Goal: Transaction & Acquisition: Purchase product/service

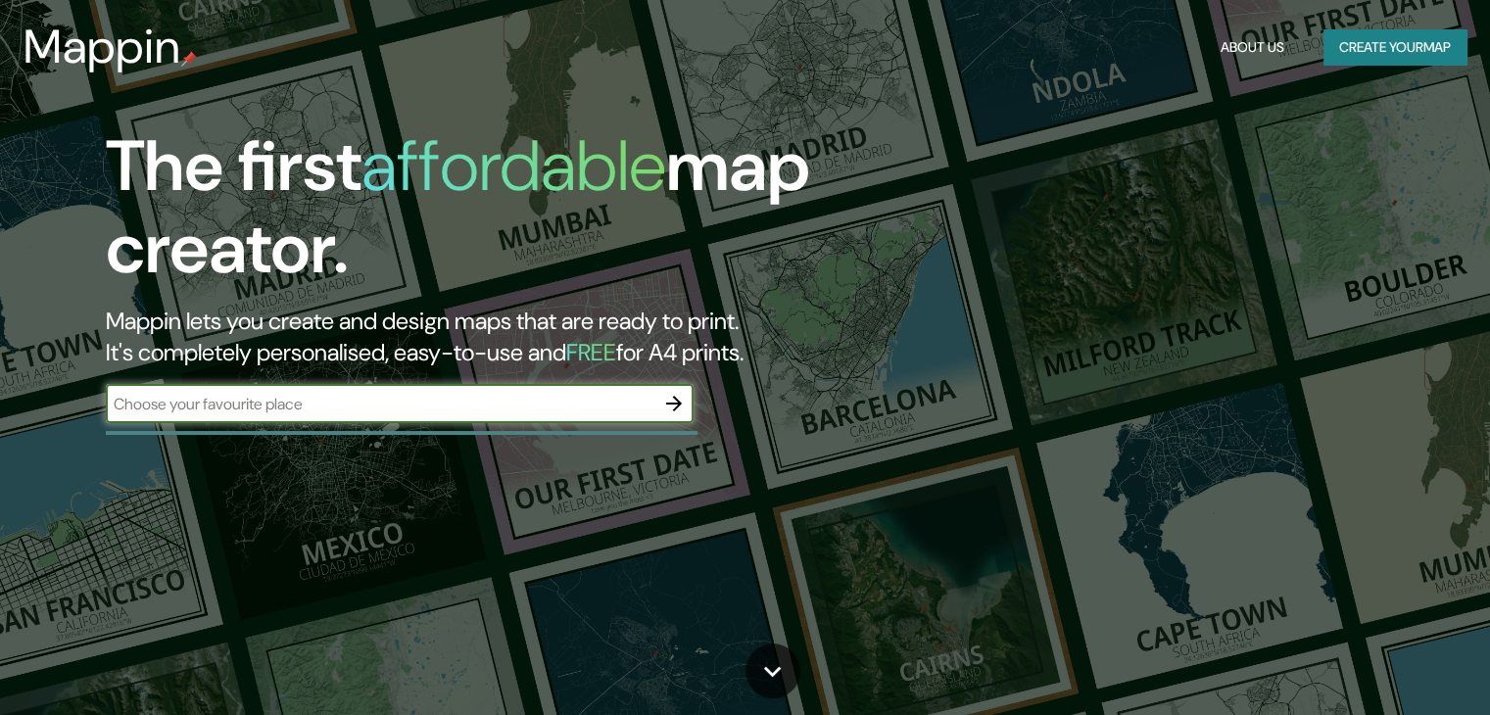
click at [1393, 37] on button "Create your map" at bounding box center [1394, 47] width 143 height 36
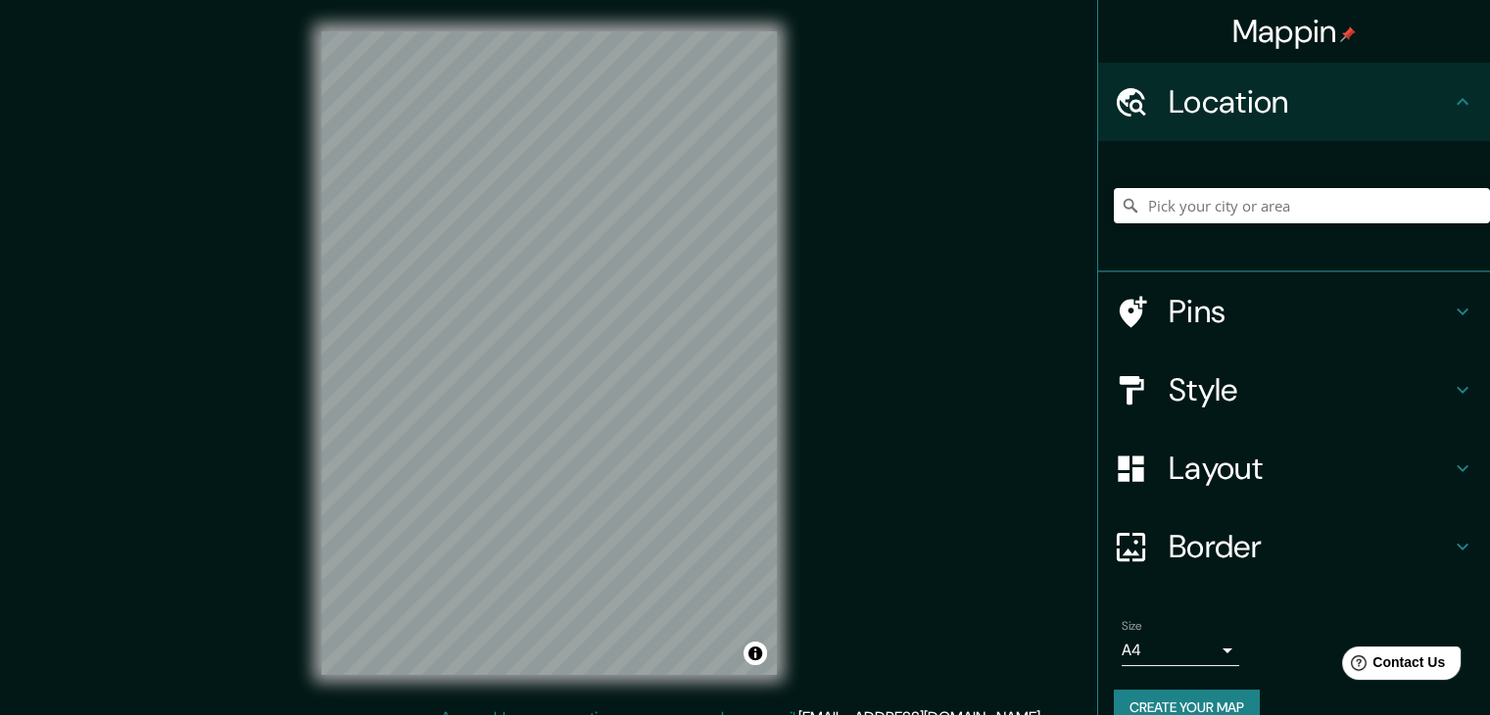
click at [1322, 103] on h4 "Location" at bounding box center [1309, 101] width 282 height 39
click at [1247, 200] on input "Pick your city or area" at bounding box center [1302, 205] width 376 height 35
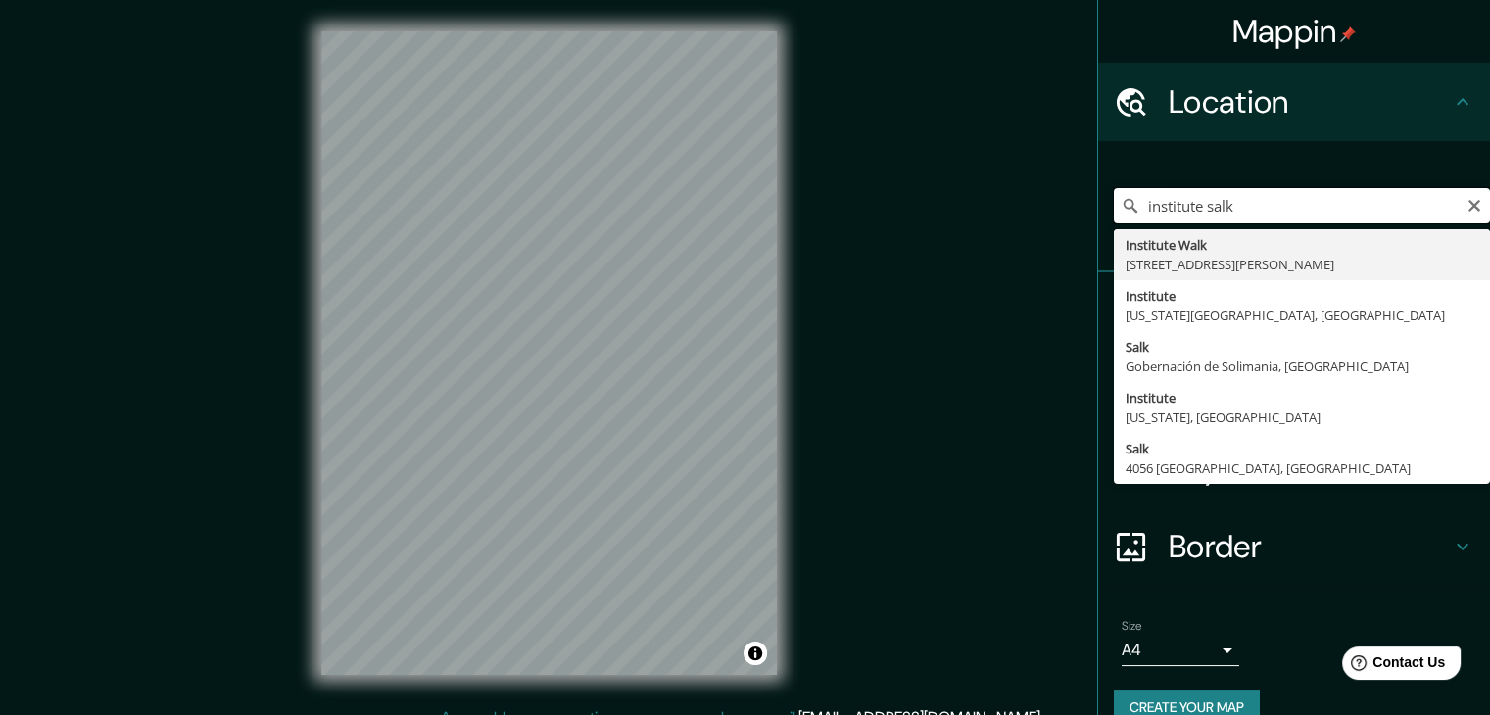
drag, startPoint x: 1236, startPoint y: 210, endPoint x: 1103, endPoint y: 229, distance: 134.6
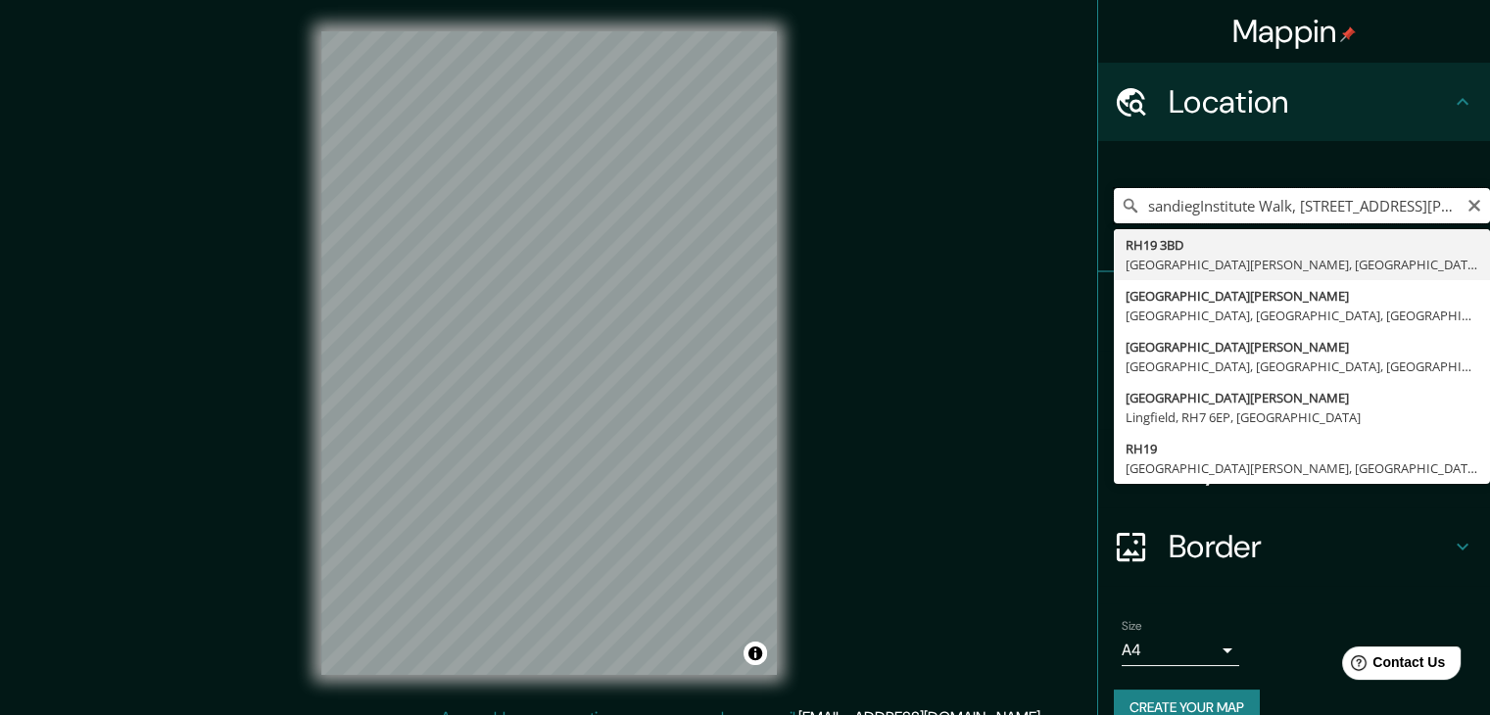
click at [1251, 214] on input "sandiegInstitute Walk, [STREET_ADDRESS][PERSON_NAME]" at bounding box center [1302, 205] width 376 height 35
click at [1251, 213] on input "sandiegInstitute Walk, [STREET_ADDRESS][PERSON_NAME]" at bounding box center [1302, 205] width 376 height 35
paste input "32.887038, -117.245564"
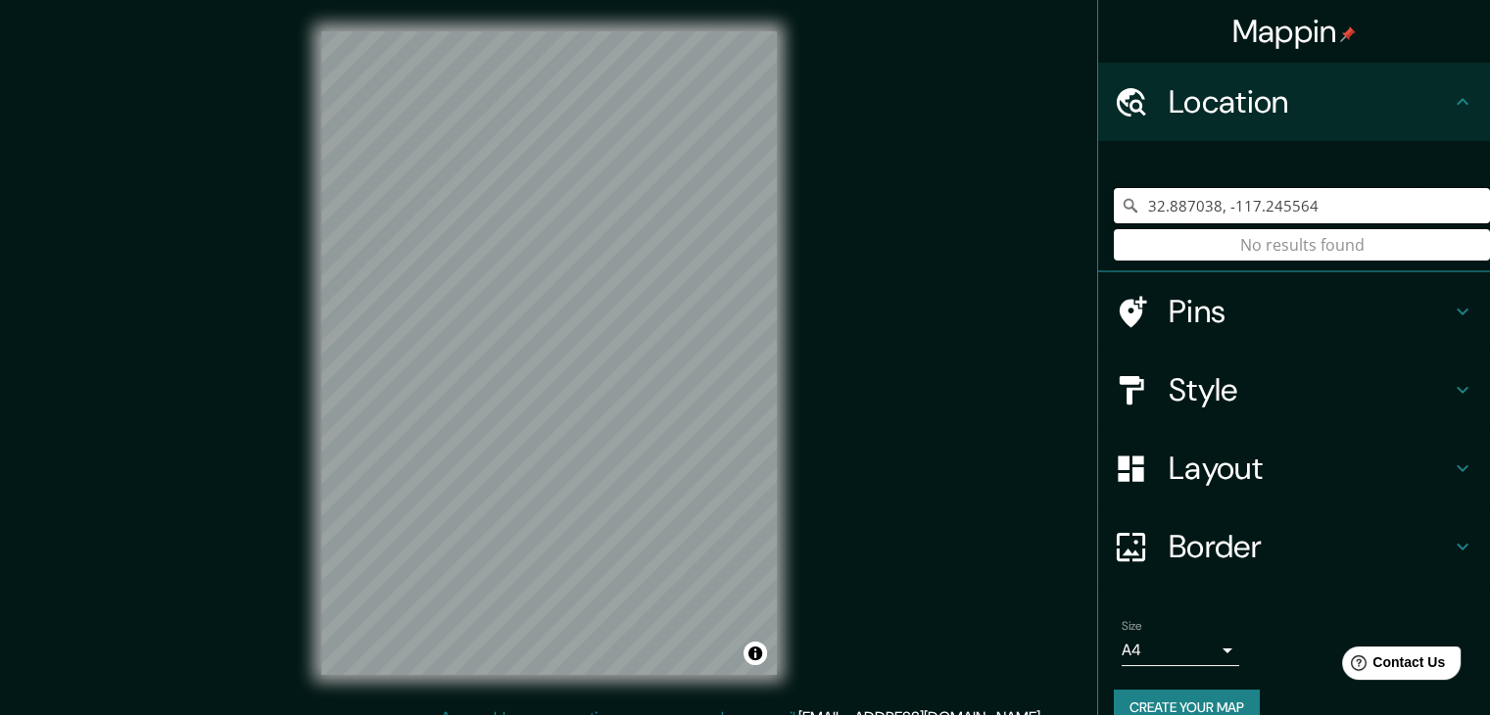
drag, startPoint x: 1329, startPoint y: 196, endPoint x: 1109, endPoint y: 240, distance: 224.7
click at [1114, 223] on div "32.887038, -117.245564 No results found" at bounding box center [1302, 205] width 376 height 35
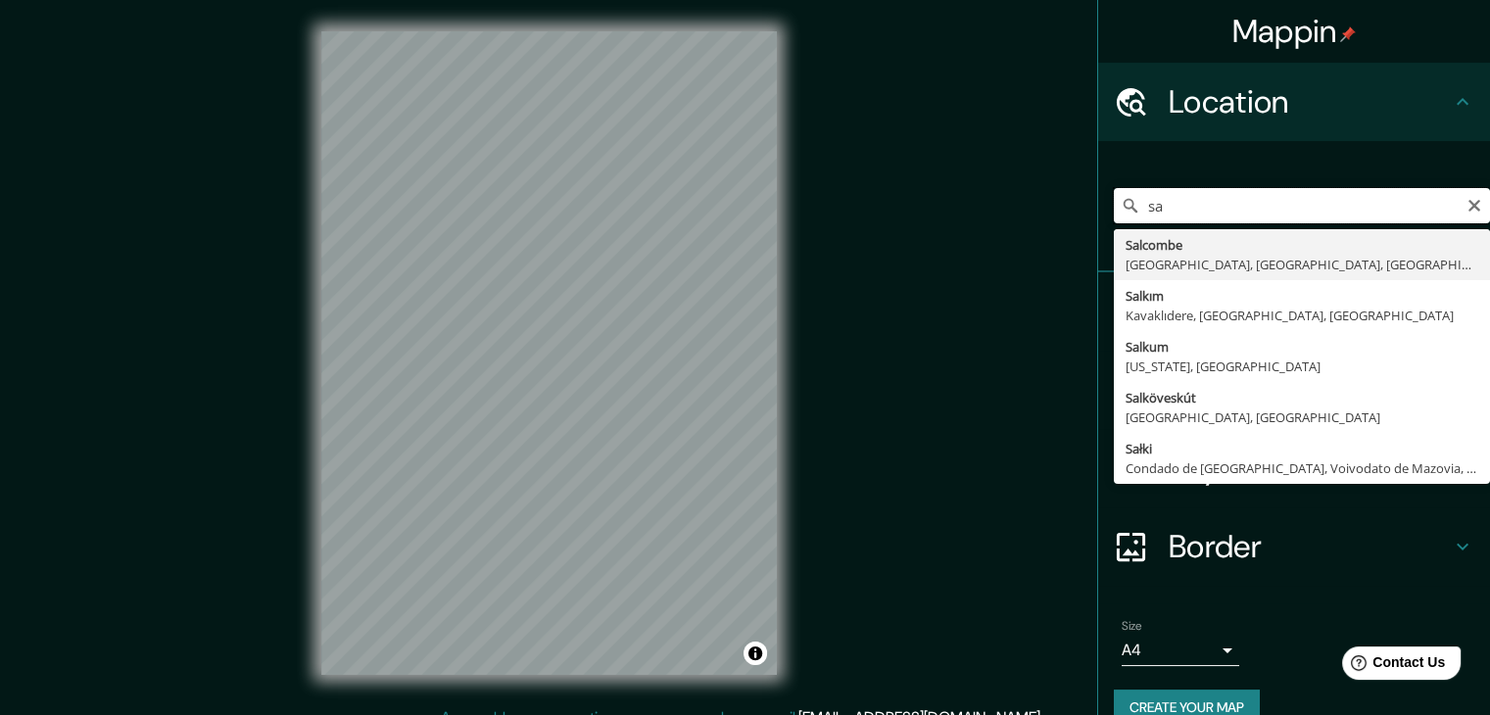
type input "s"
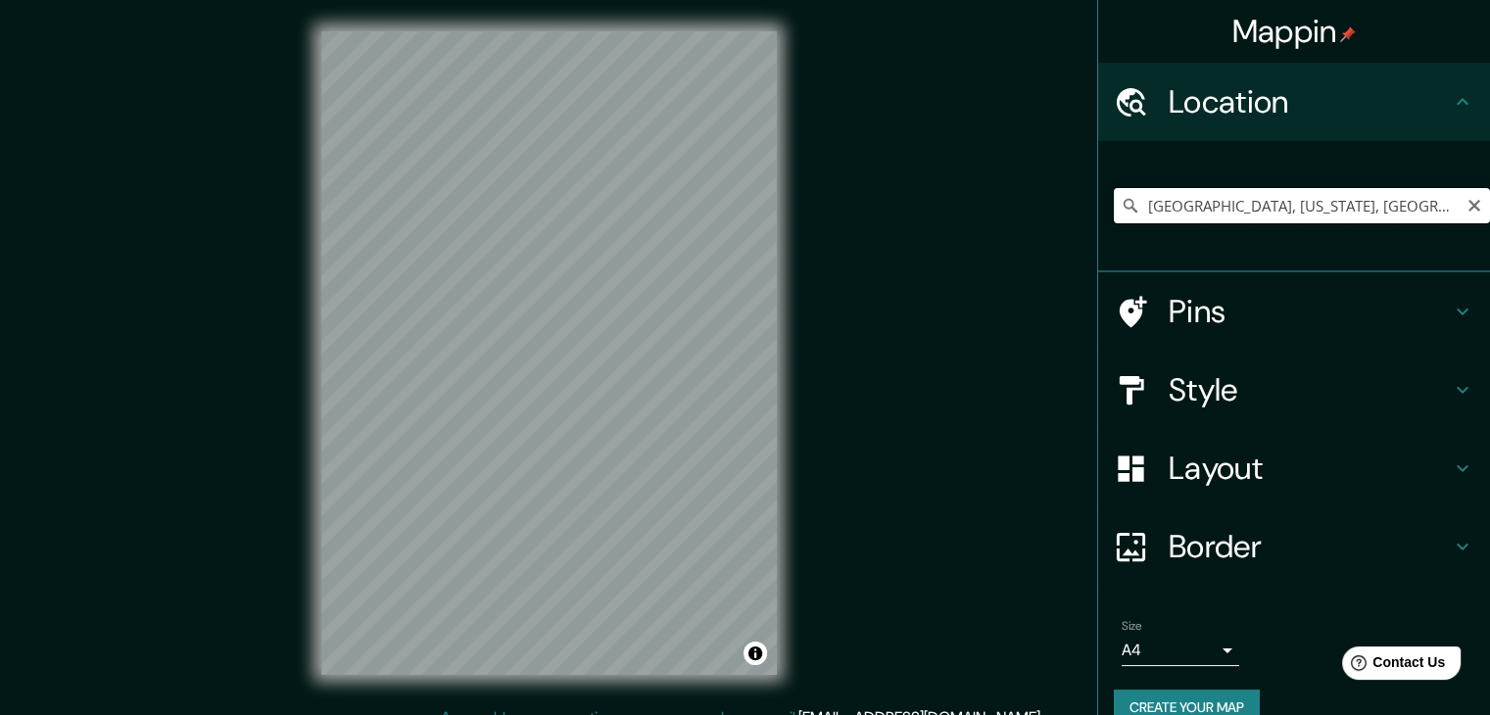
click at [1246, 211] on input "[GEOGRAPHIC_DATA], [US_STATE], [GEOGRAPHIC_DATA]" at bounding box center [1302, 205] width 376 height 35
paste input "[STREET_ADDRESS][PERSON_NAME]"
type input "[STREET_ADDRESS][PERSON_NAME][US_STATE]"
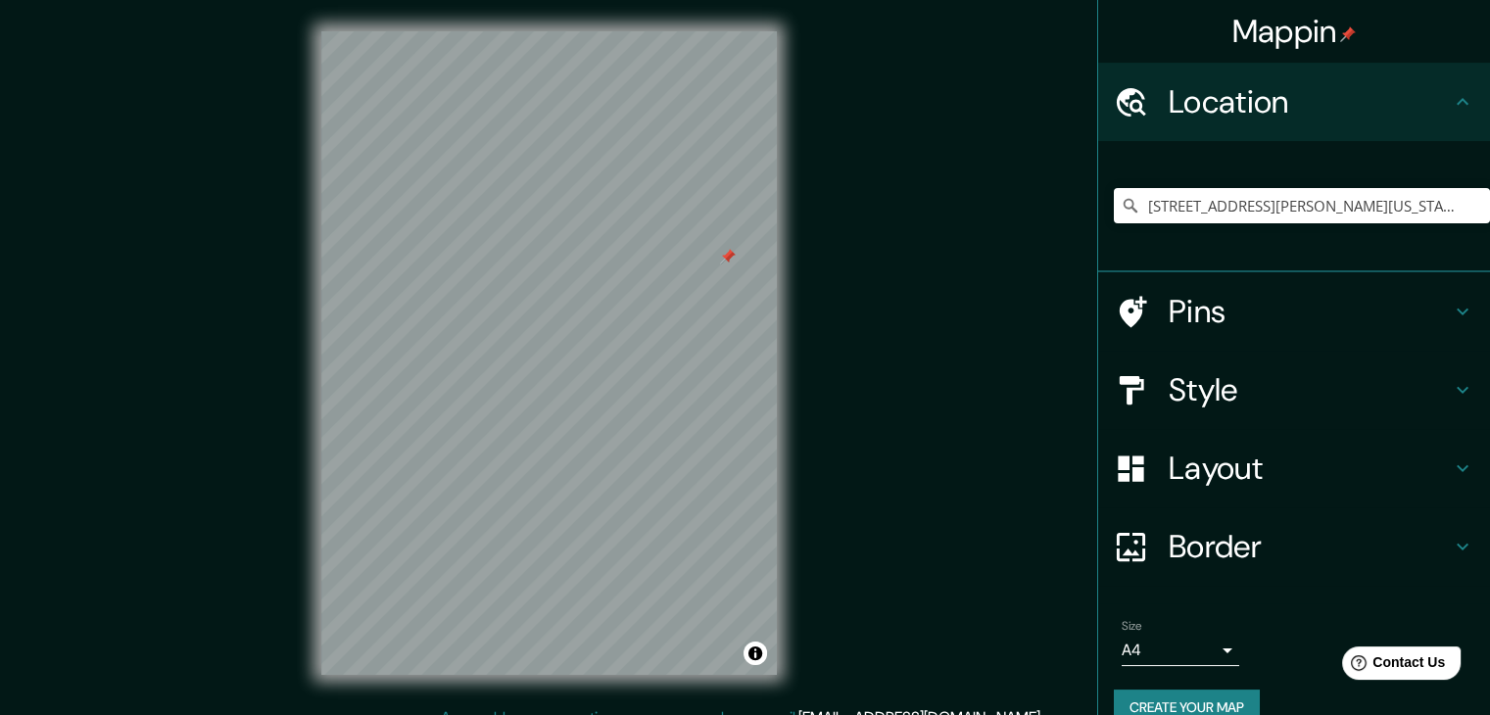
scroll to position [23, 0]
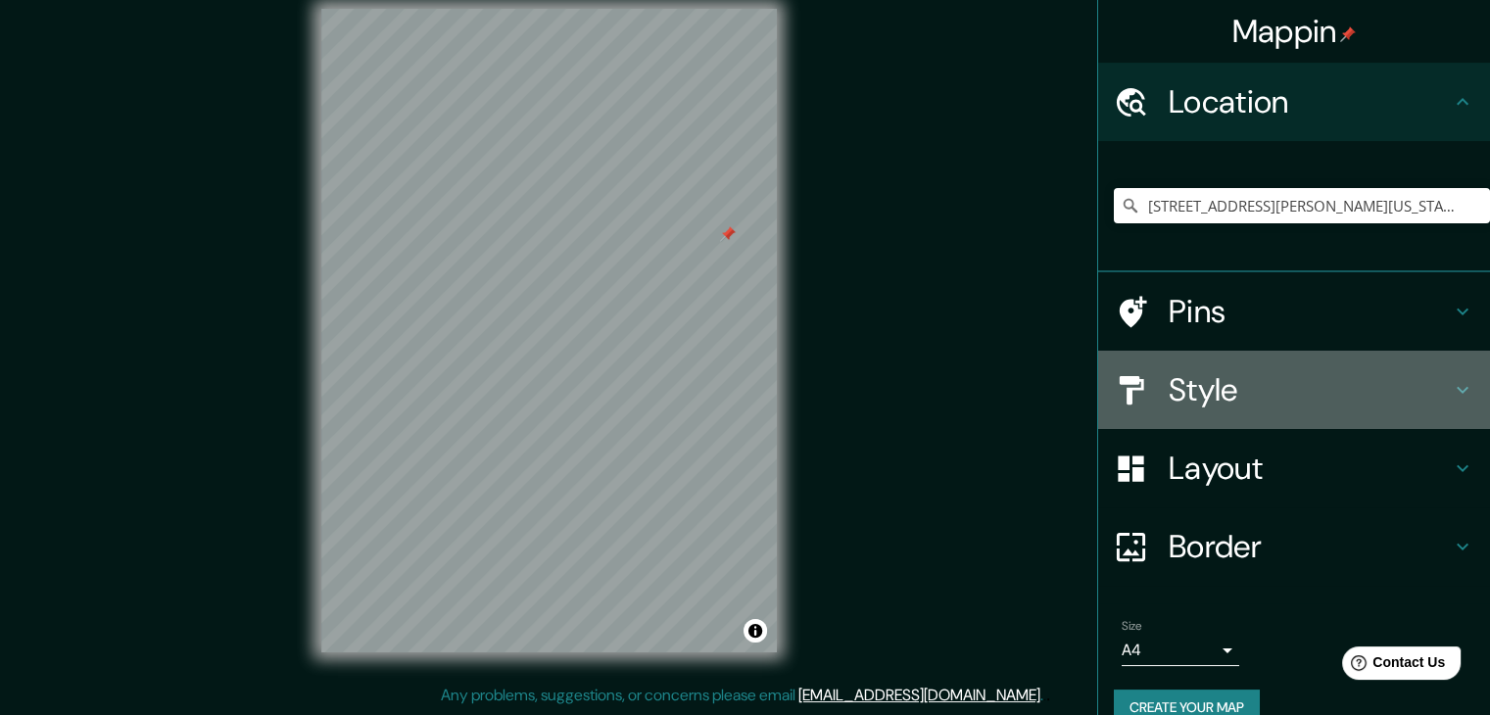
click at [1234, 386] on h4 "Style" at bounding box center [1309, 389] width 282 height 39
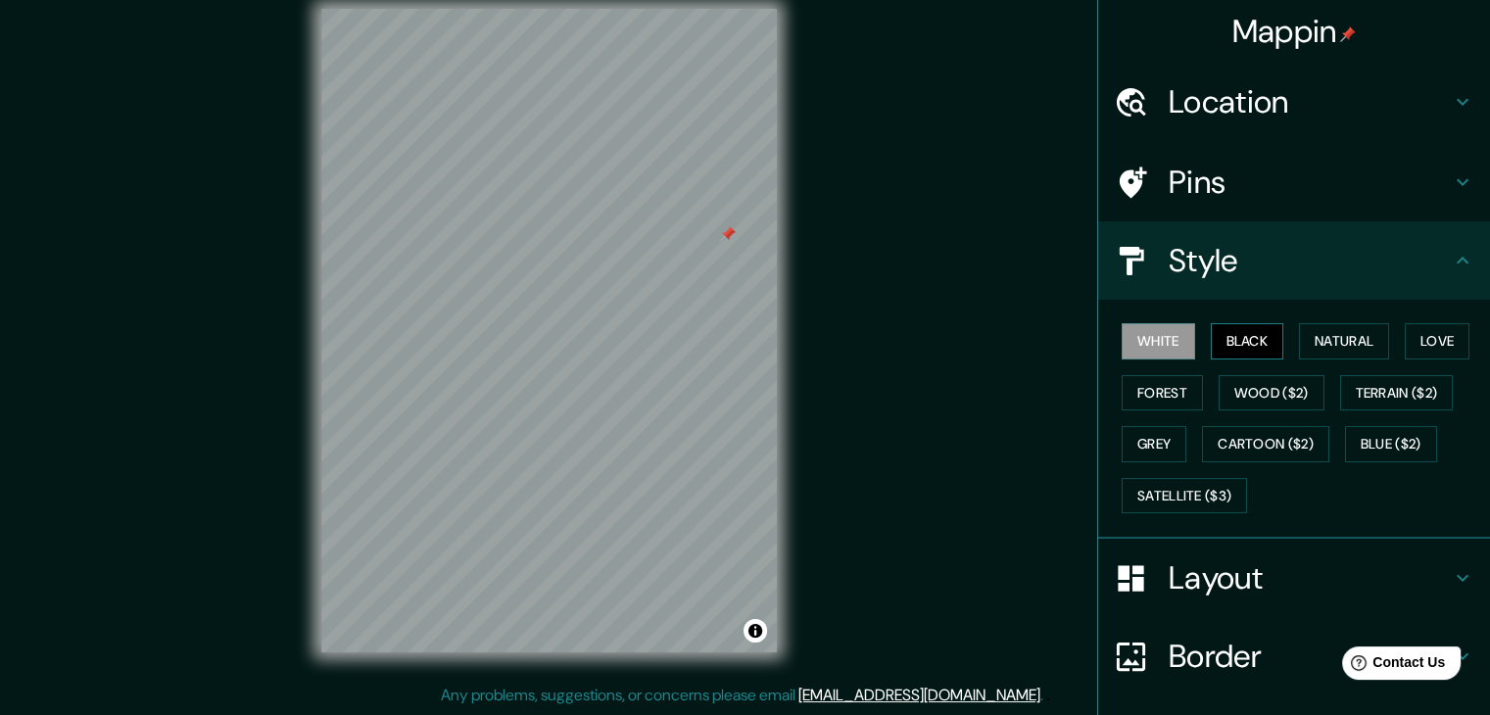
click at [1253, 338] on button "Black" at bounding box center [1247, 341] width 73 height 36
click at [1351, 355] on button "Natural" at bounding box center [1344, 341] width 90 height 36
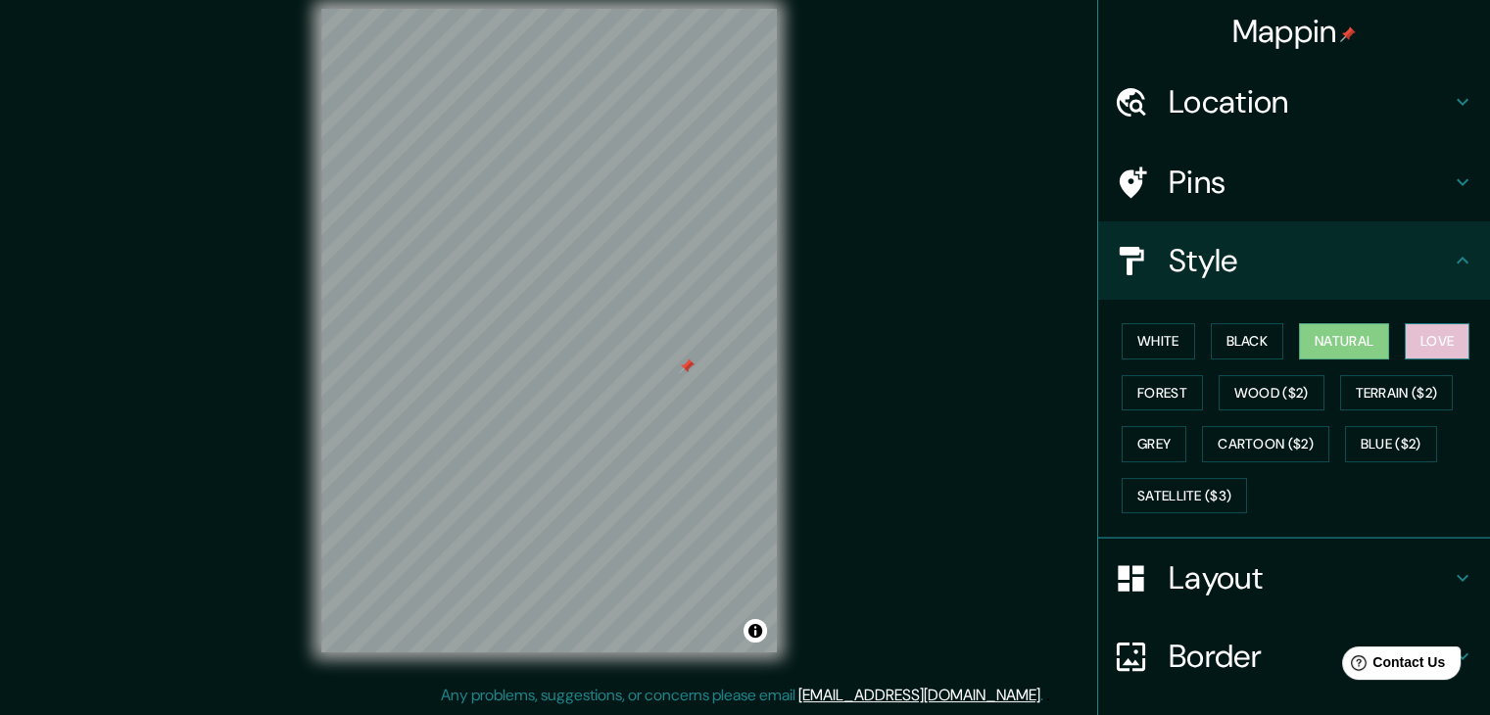
click at [1430, 342] on button "Love" at bounding box center [1437, 341] width 65 height 36
click at [1347, 340] on button "Natural" at bounding box center [1344, 341] width 90 height 36
click at [1148, 388] on button "Forest" at bounding box center [1161, 393] width 81 height 36
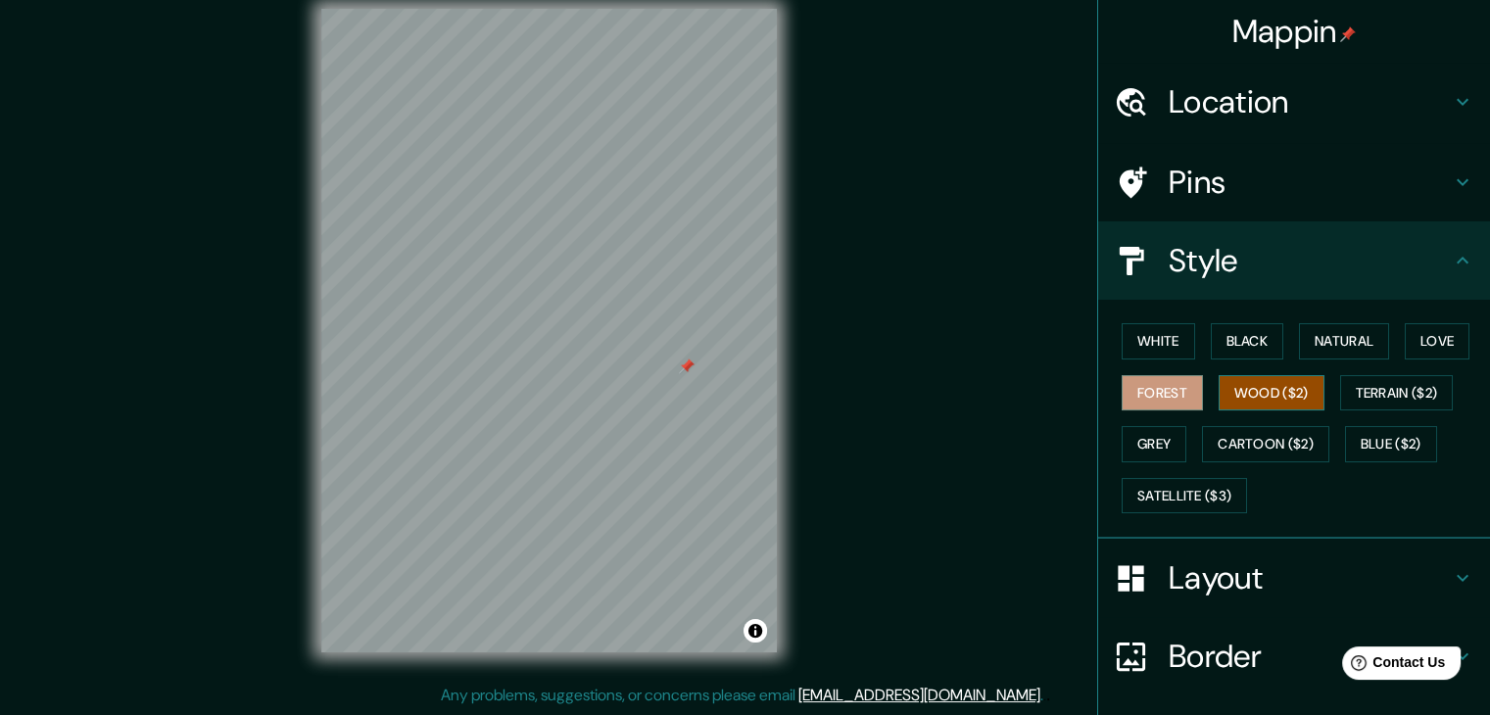
click at [1256, 390] on button "Wood ($2)" at bounding box center [1271, 393] width 106 height 36
click at [1386, 388] on button "Terrain ($2)" at bounding box center [1397, 393] width 114 height 36
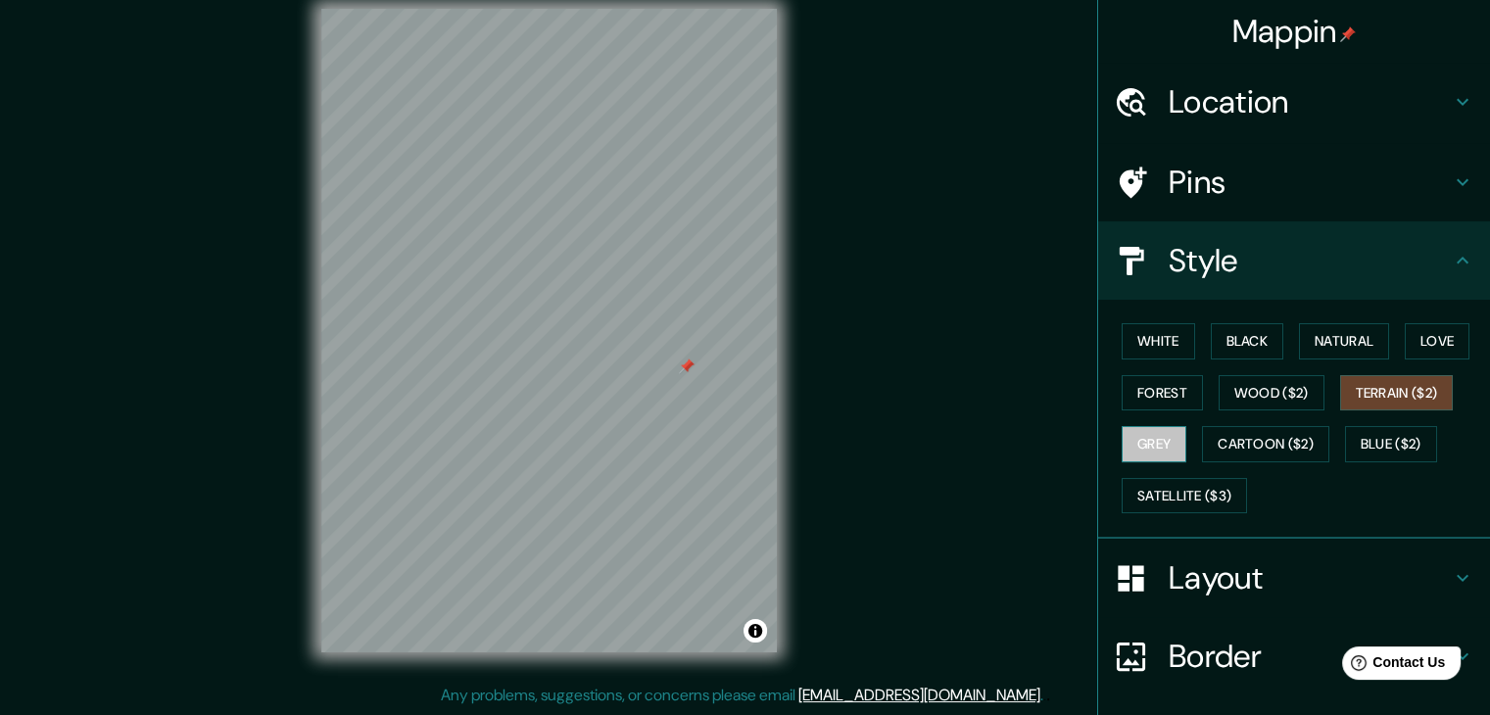
click at [1129, 442] on button "Grey" at bounding box center [1153, 444] width 65 height 36
click at [1242, 436] on button "Cartoon ($2)" at bounding box center [1265, 444] width 127 height 36
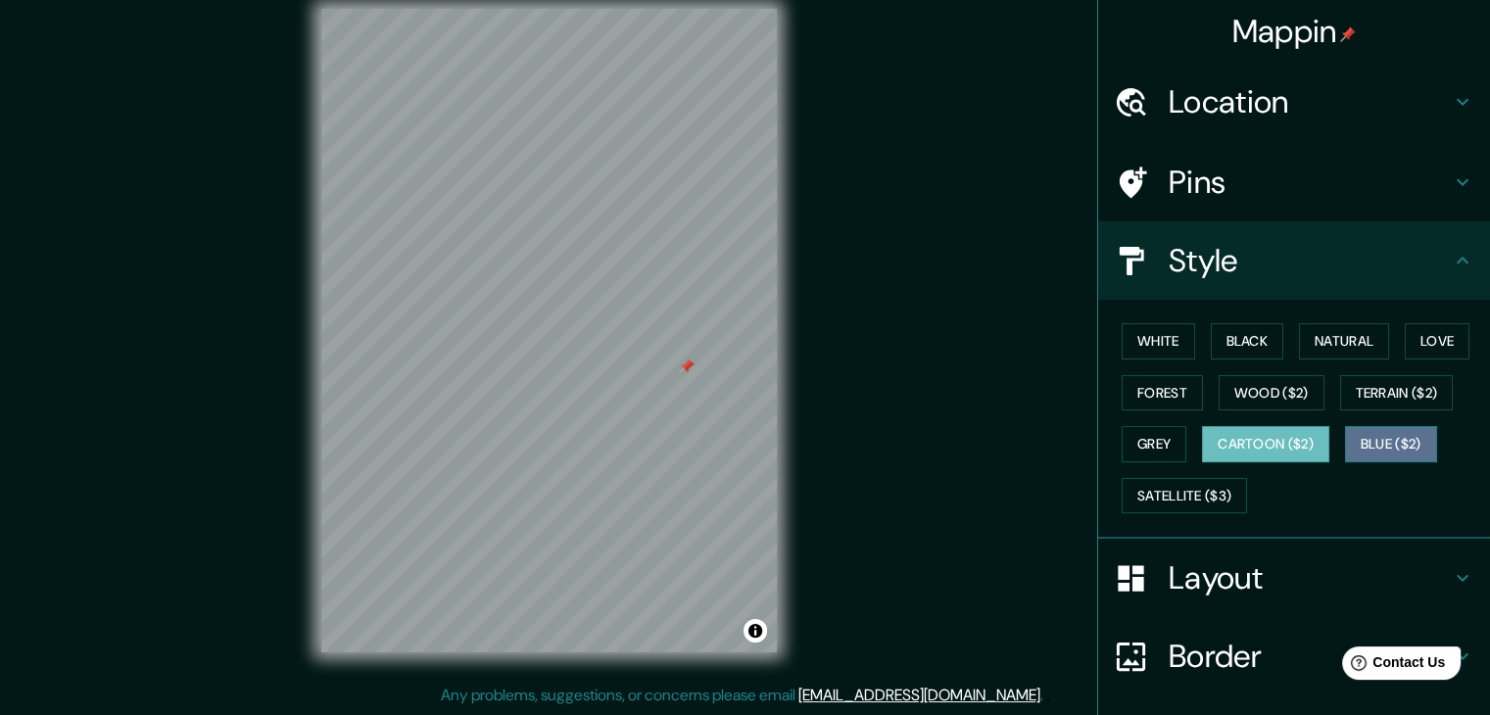
click at [1390, 442] on button "Blue ($2)" at bounding box center [1391, 444] width 92 height 36
click at [1315, 446] on button "Cartoon ($2)" at bounding box center [1265, 444] width 127 height 36
click at [1196, 487] on button "Satellite ($3)" at bounding box center [1183, 496] width 125 height 36
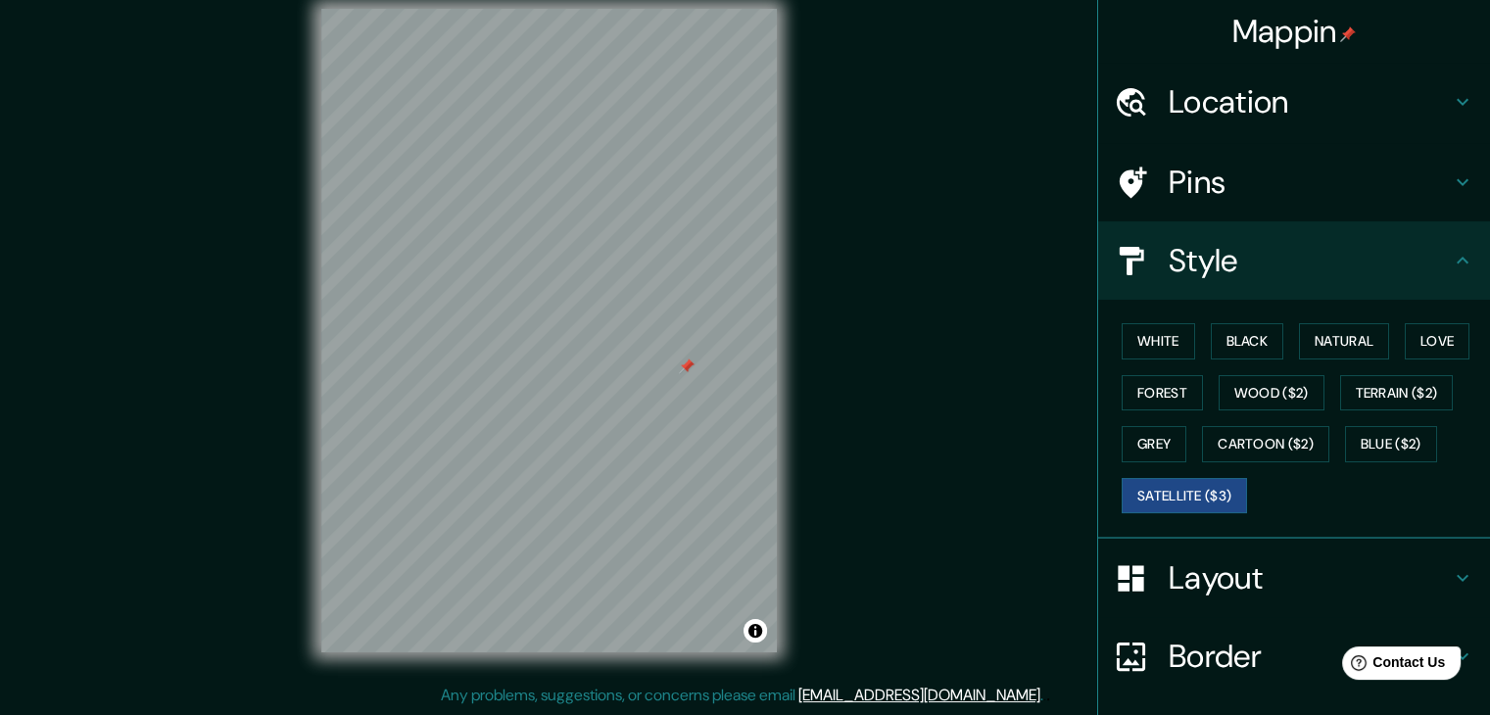
click at [690, 363] on div at bounding box center [687, 366] width 16 height 16
click at [1236, 342] on button "Black" at bounding box center [1247, 341] width 73 height 36
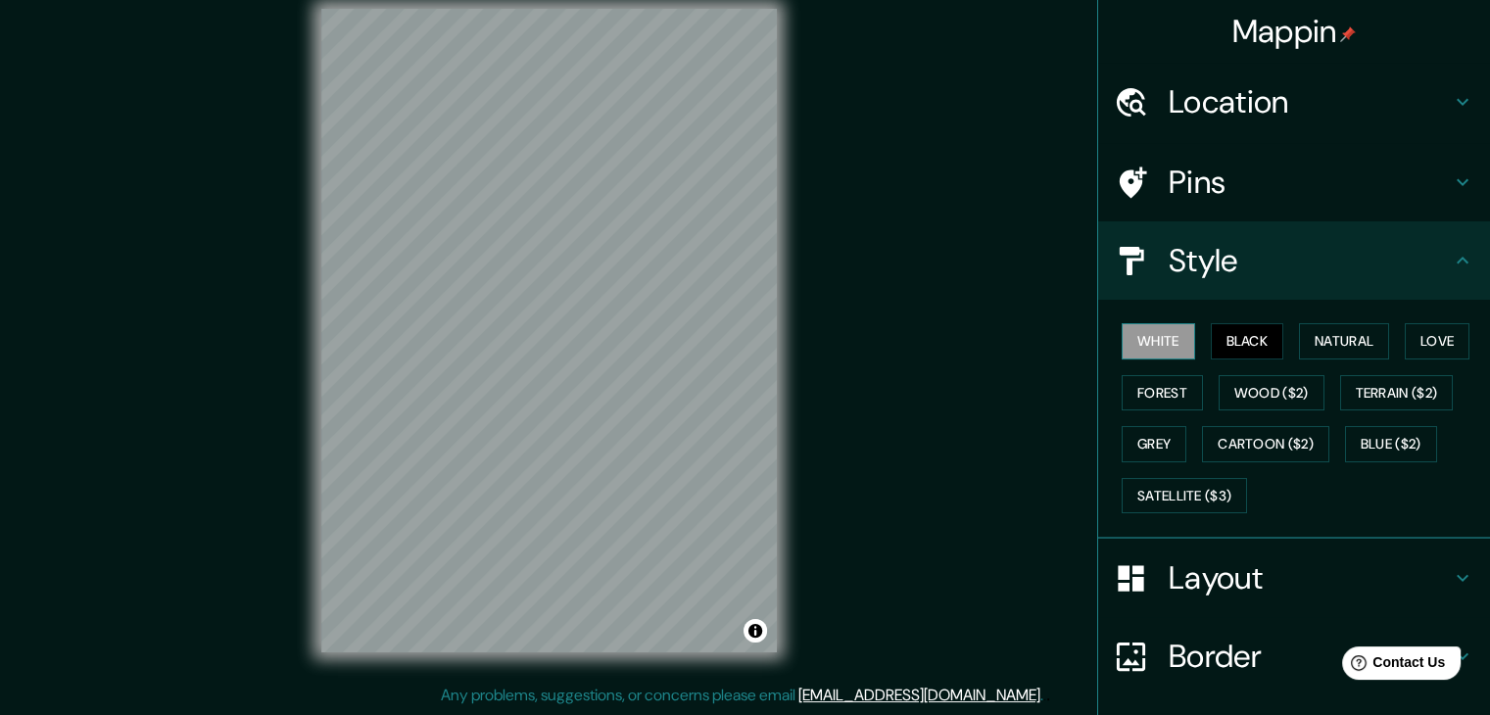
click at [1171, 345] on button "White" at bounding box center [1157, 341] width 73 height 36
click at [1255, 339] on button "Black" at bounding box center [1247, 341] width 73 height 36
click at [1145, 346] on button "White" at bounding box center [1157, 341] width 73 height 36
click at [1320, 338] on button "Natural" at bounding box center [1344, 341] width 90 height 36
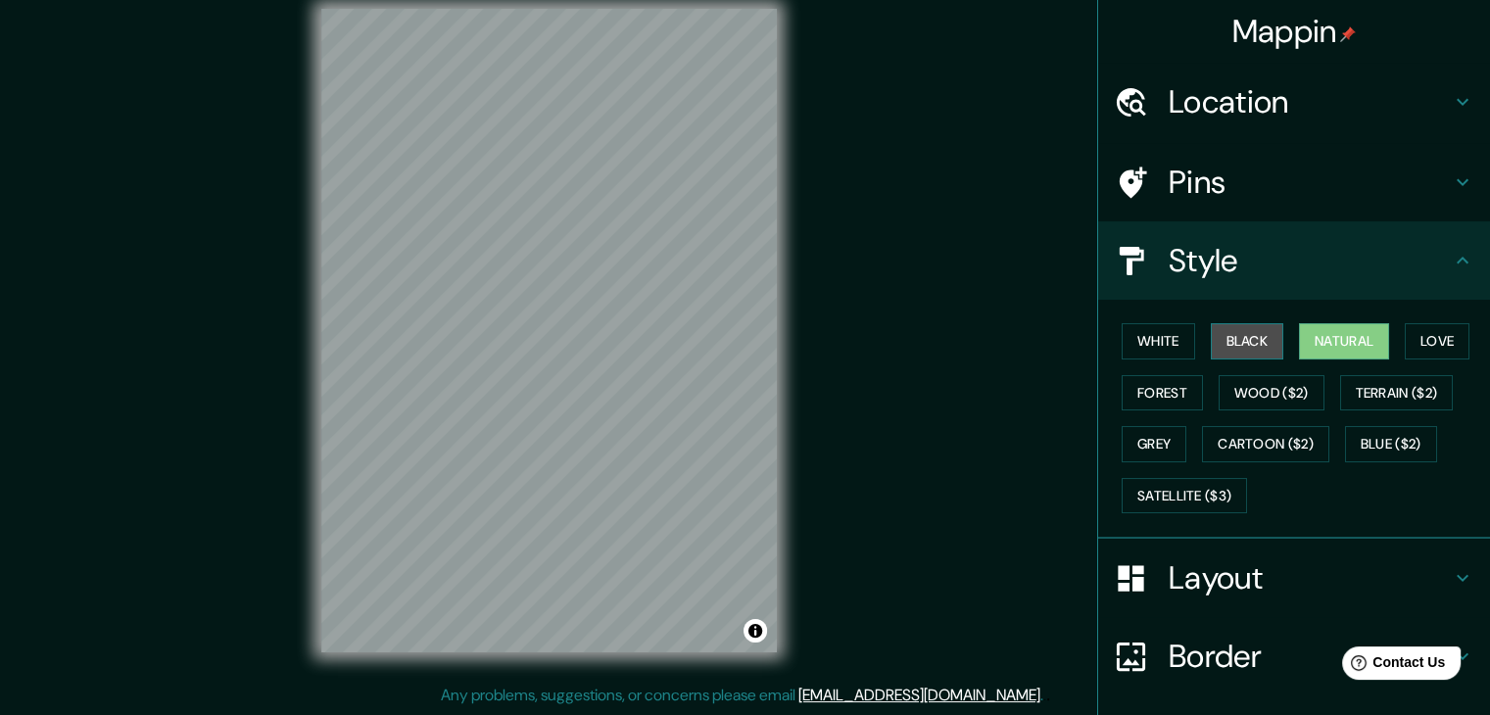
click at [1238, 345] on button "Black" at bounding box center [1247, 341] width 73 height 36
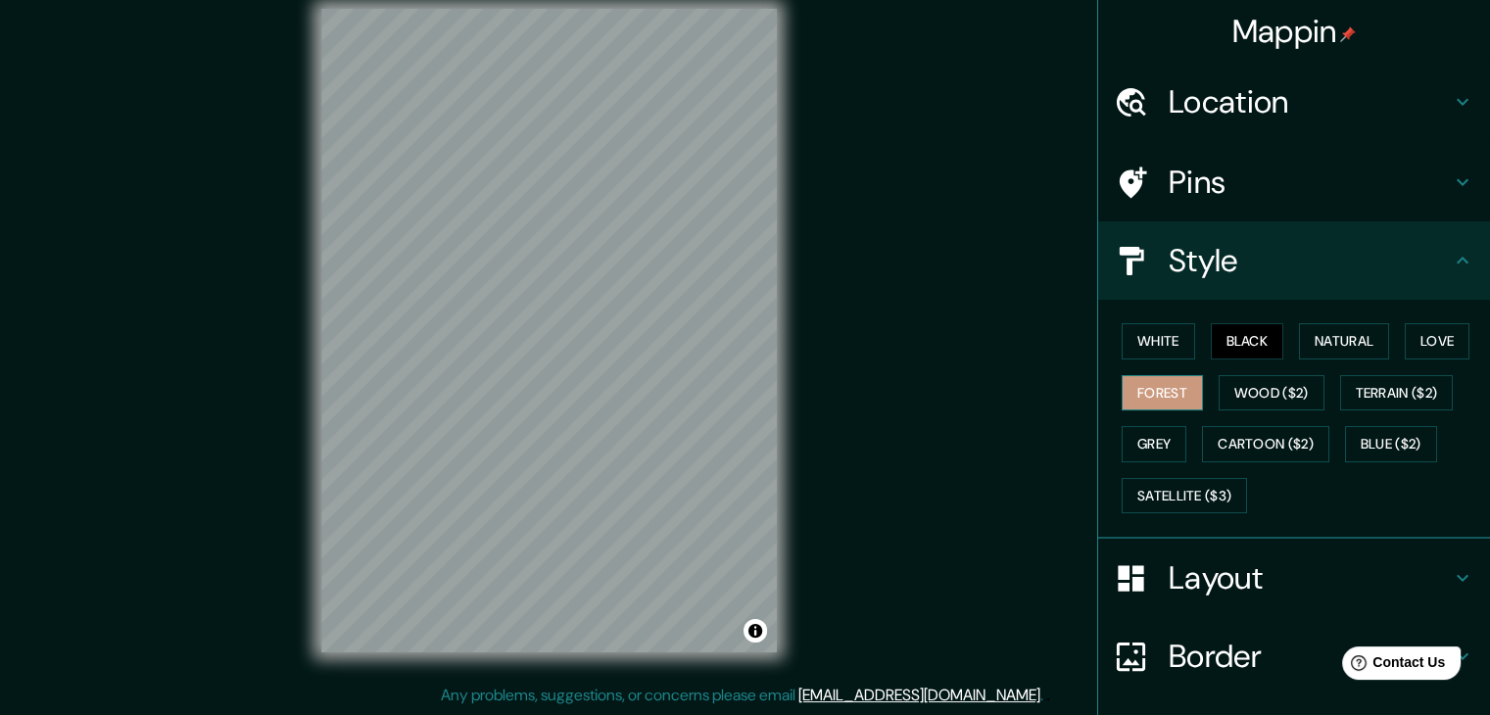
click at [1178, 381] on button "Forest" at bounding box center [1161, 393] width 81 height 36
click at [1251, 342] on button "Black" at bounding box center [1247, 341] width 73 height 36
click at [1348, 339] on button "Natural" at bounding box center [1344, 341] width 90 height 36
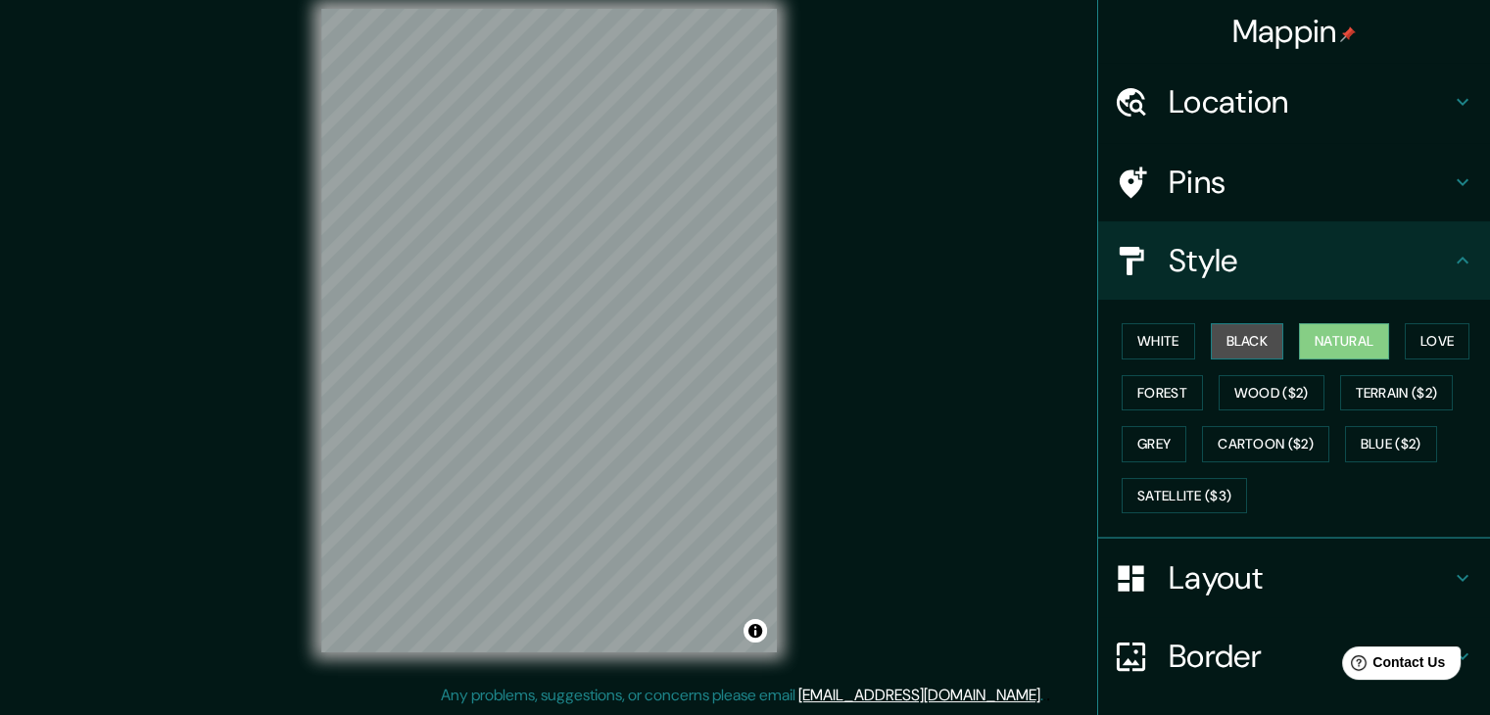
click at [1240, 334] on button "Black" at bounding box center [1247, 341] width 73 height 36
click at [1399, 174] on h4 "Pins" at bounding box center [1309, 182] width 282 height 39
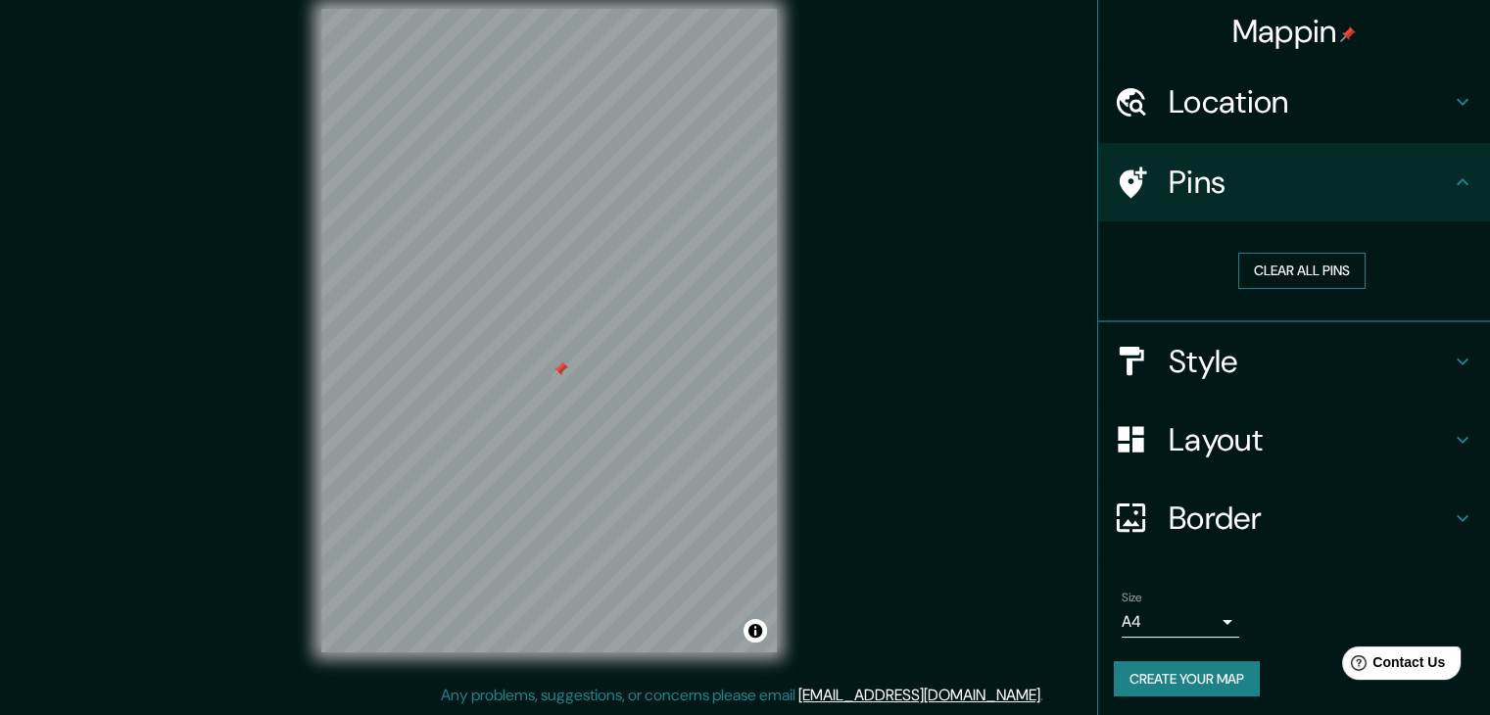
click at [1324, 260] on button "Clear all pins" at bounding box center [1301, 271] width 127 height 36
click at [1454, 177] on icon at bounding box center [1463, 182] width 24 height 24
click at [1454, 434] on icon at bounding box center [1463, 440] width 24 height 24
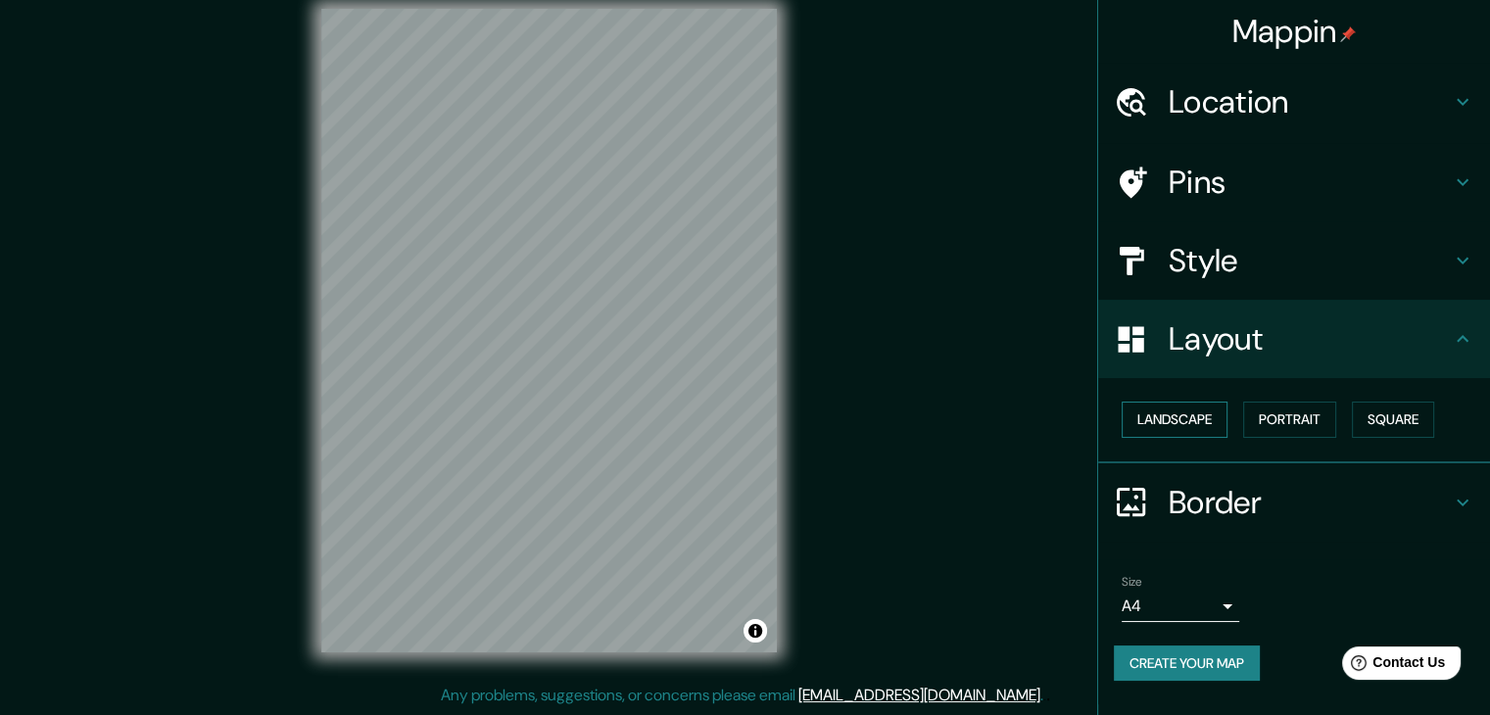
click at [1202, 421] on button "Landscape" at bounding box center [1174, 420] width 106 height 36
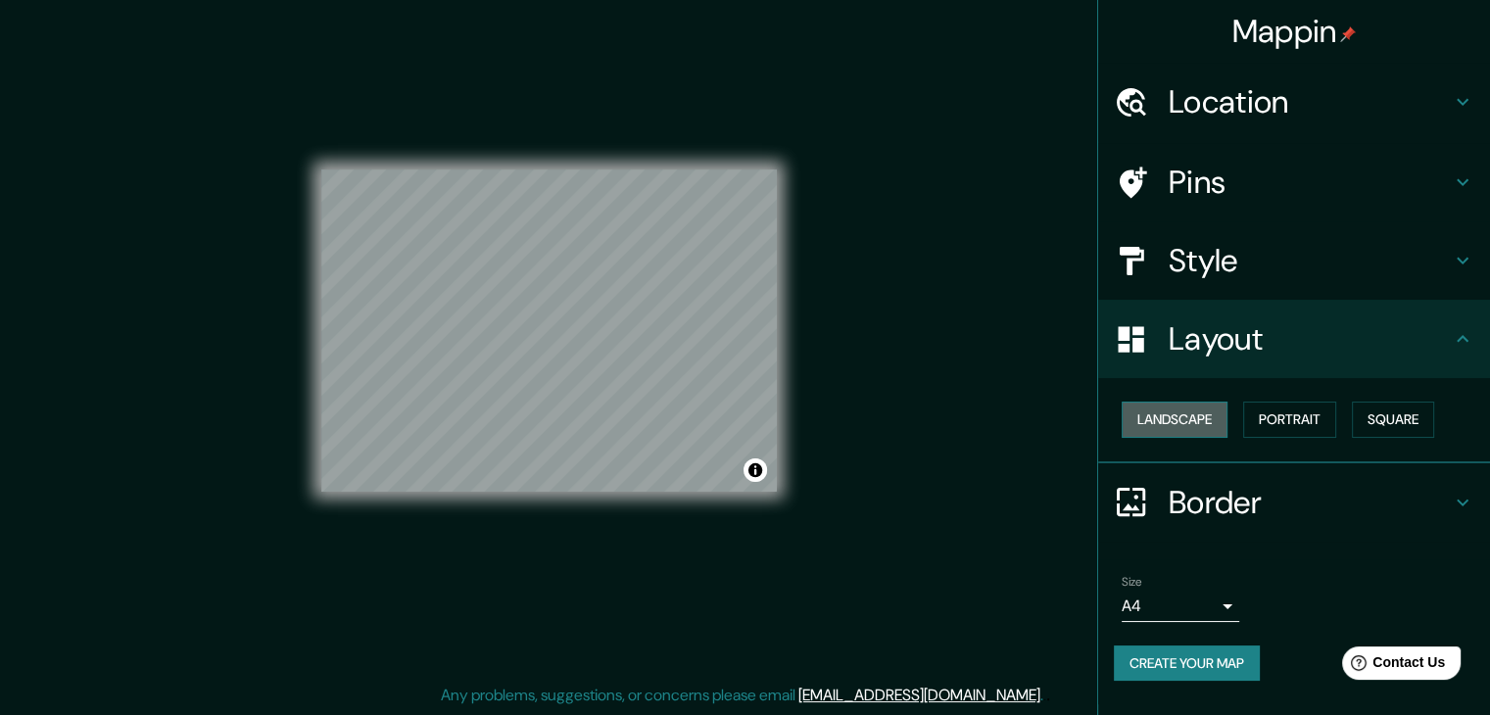
click at [1203, 424] on button "Landscape" at bounding box center [1174, 420] width 106 height 36
click at [1311, 408] on button "Portrait" at bounding box center [1289, 420] width 93 height 36
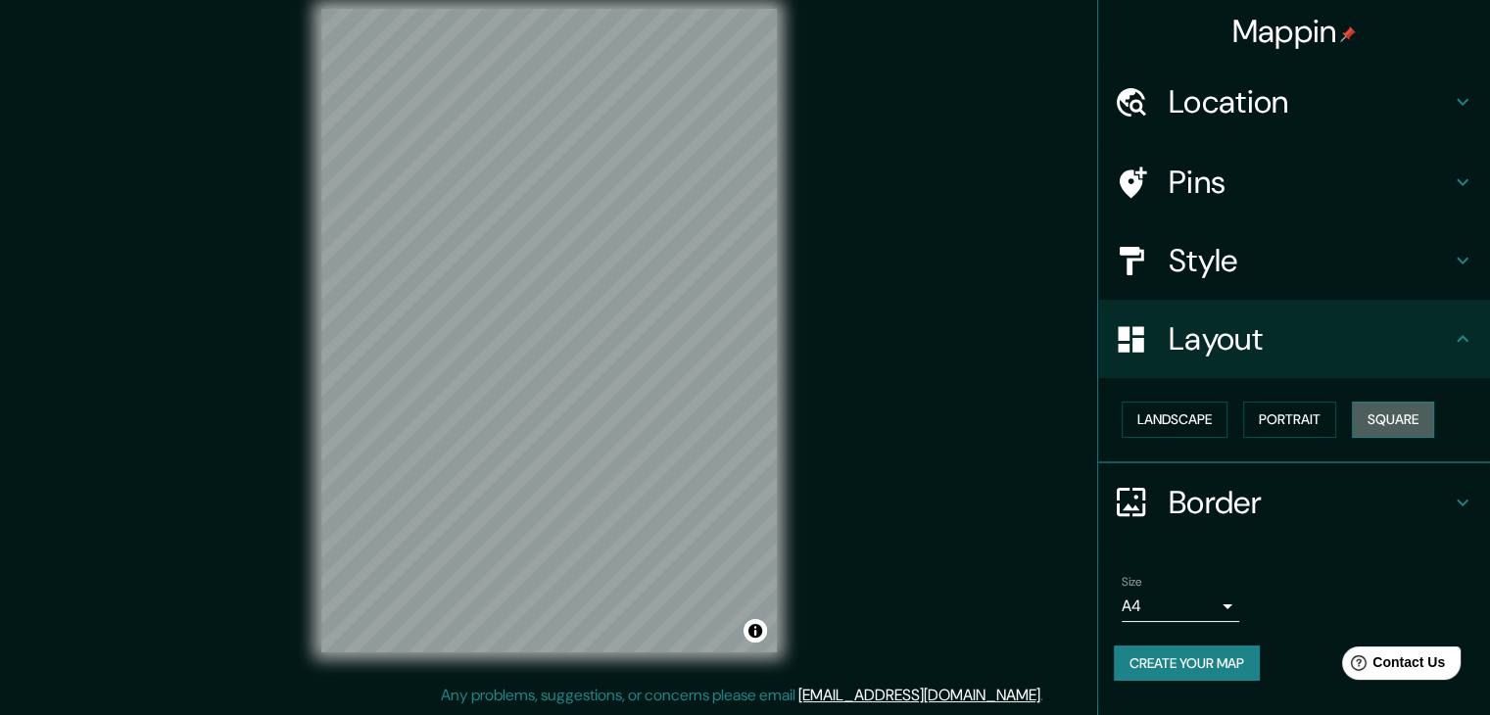
click at [1405, 404] on button "Square" at bounding box center [1393, 420] width 82 height 36
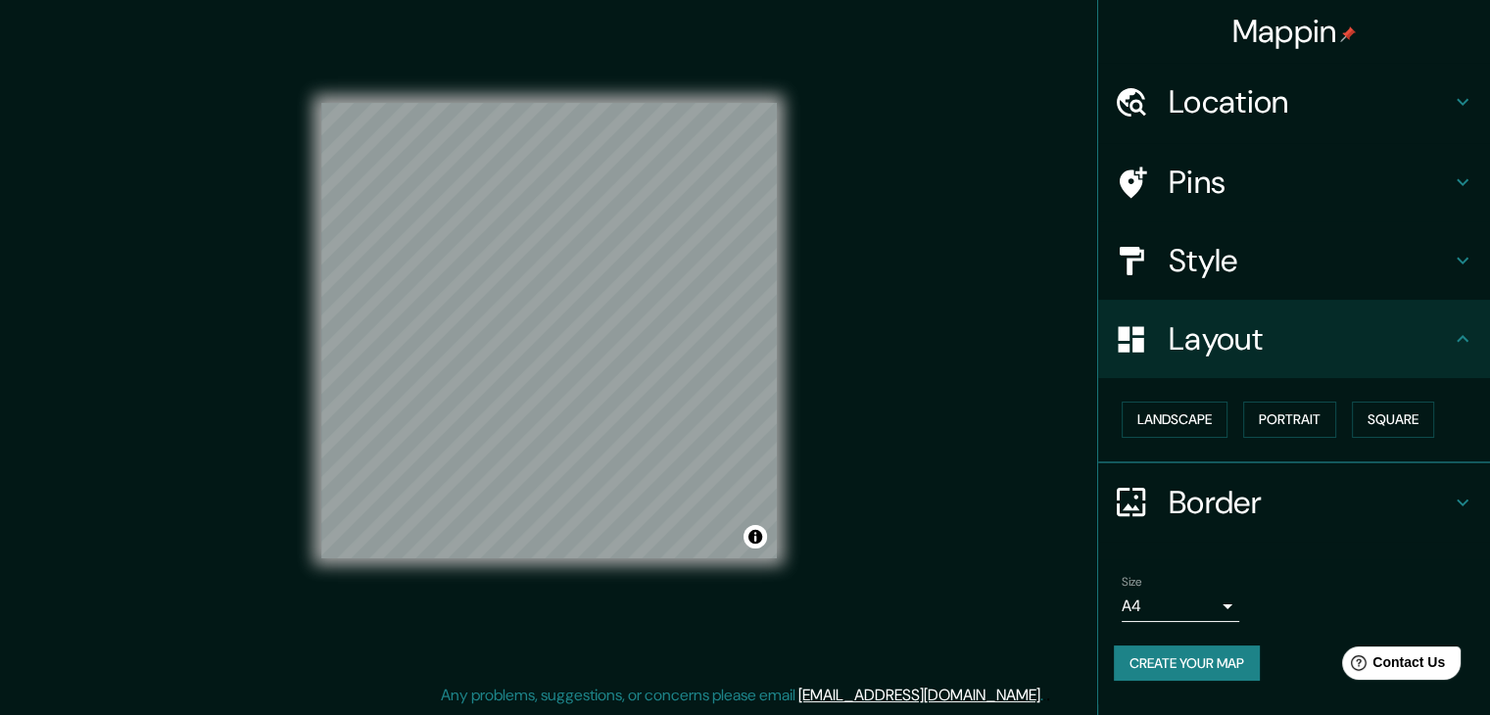
click at [1463, 340] on icon at bounding box center [1463, 339] width 24 height 24
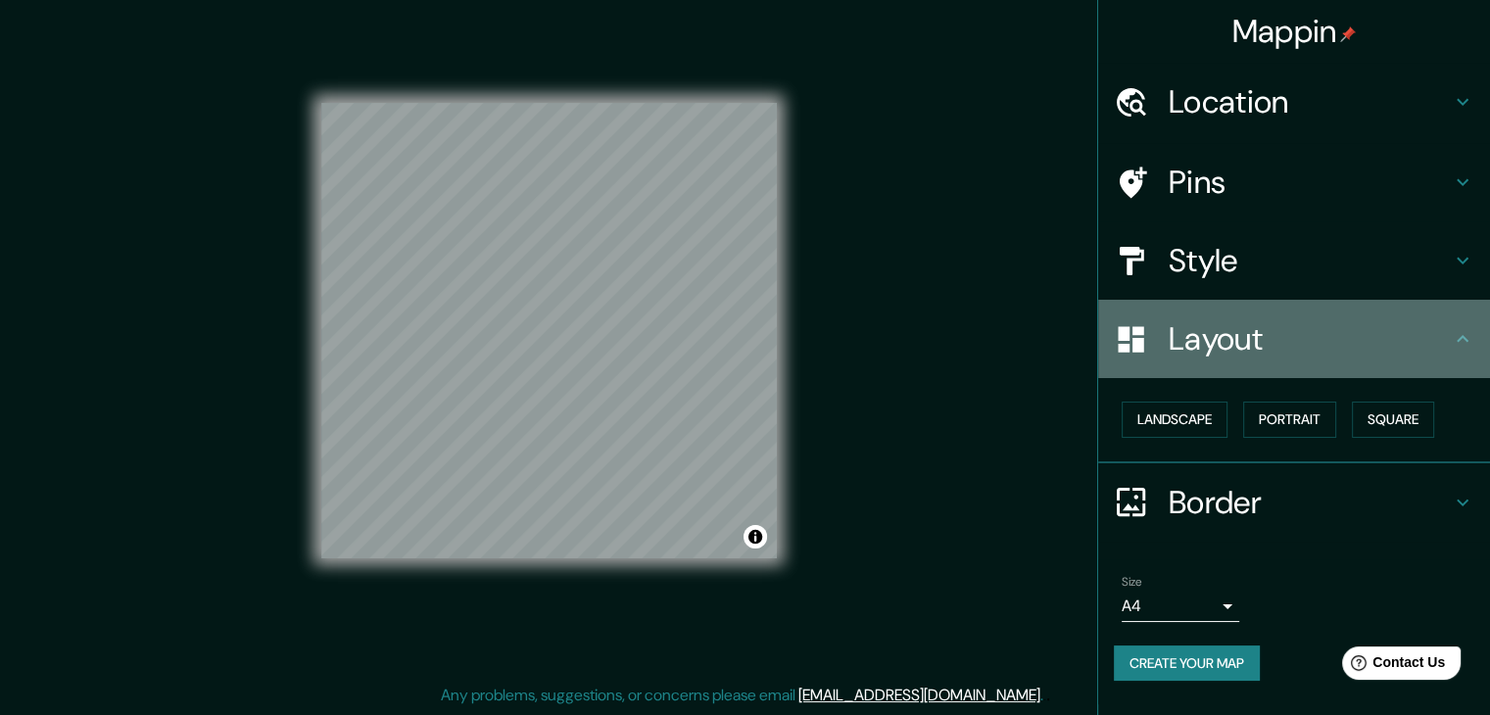
click at [1460, 338] on icon at bounding box center [1462, 338] width 12 height 7
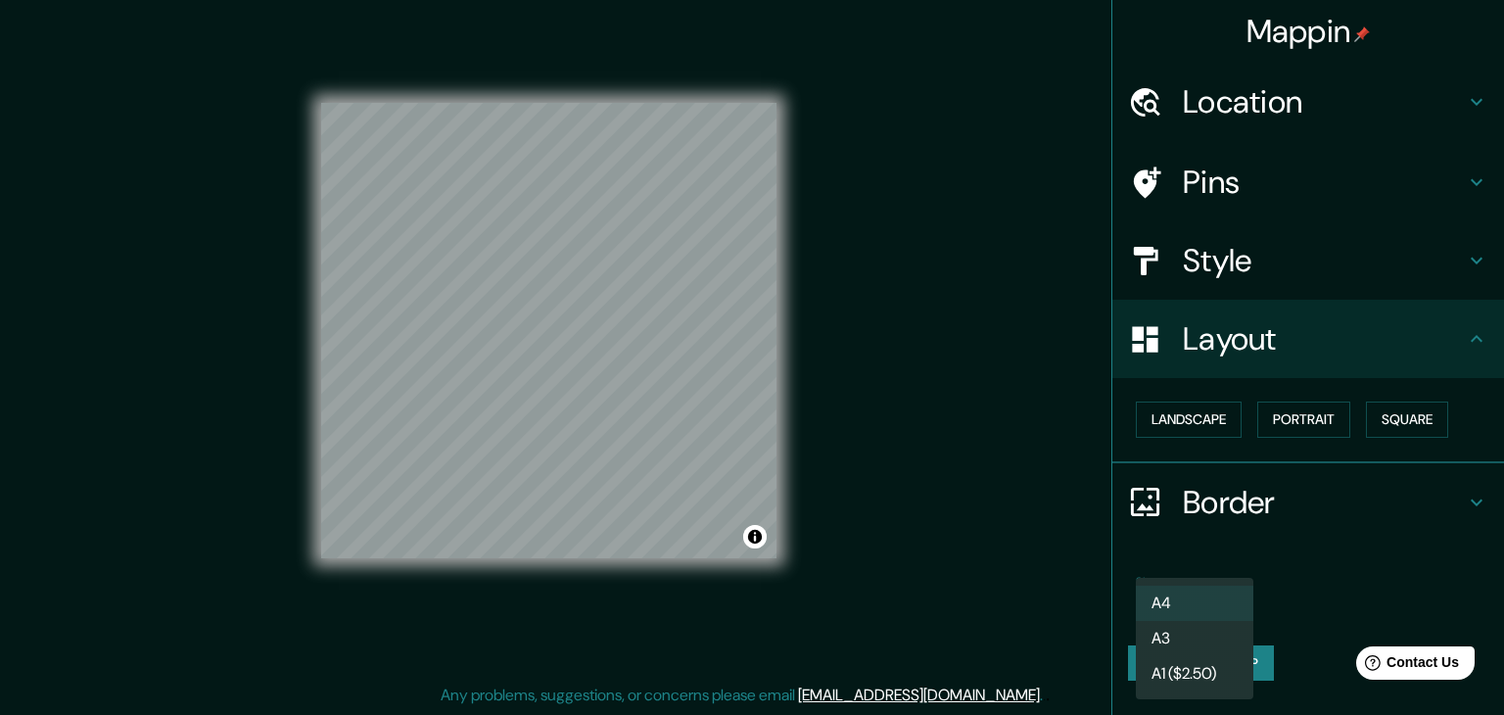
click at [1213, 603] on body "Mappin Location [STREET_ADDRESS][GEOGRAPHIC_DATA][PERSON_NAME][US_STATE][STREET…" at bounding box center [752, 334] width 1504 height 715
click at [1213, 604] on li "A4" at bounding box center [1195, 603] width 118 height 35
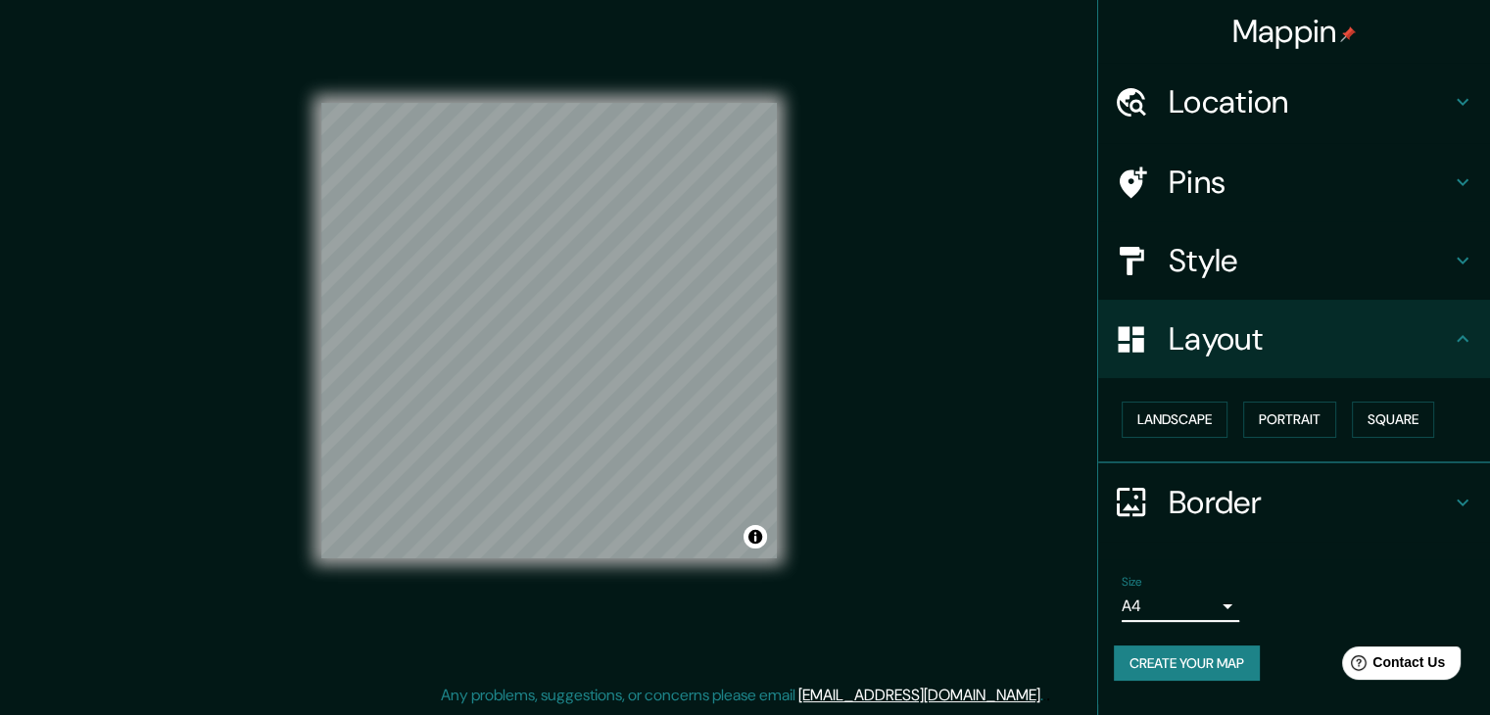
click at [1264, 264] on h4 "Style" at bounding box center [1309, 260] width 282 height 39
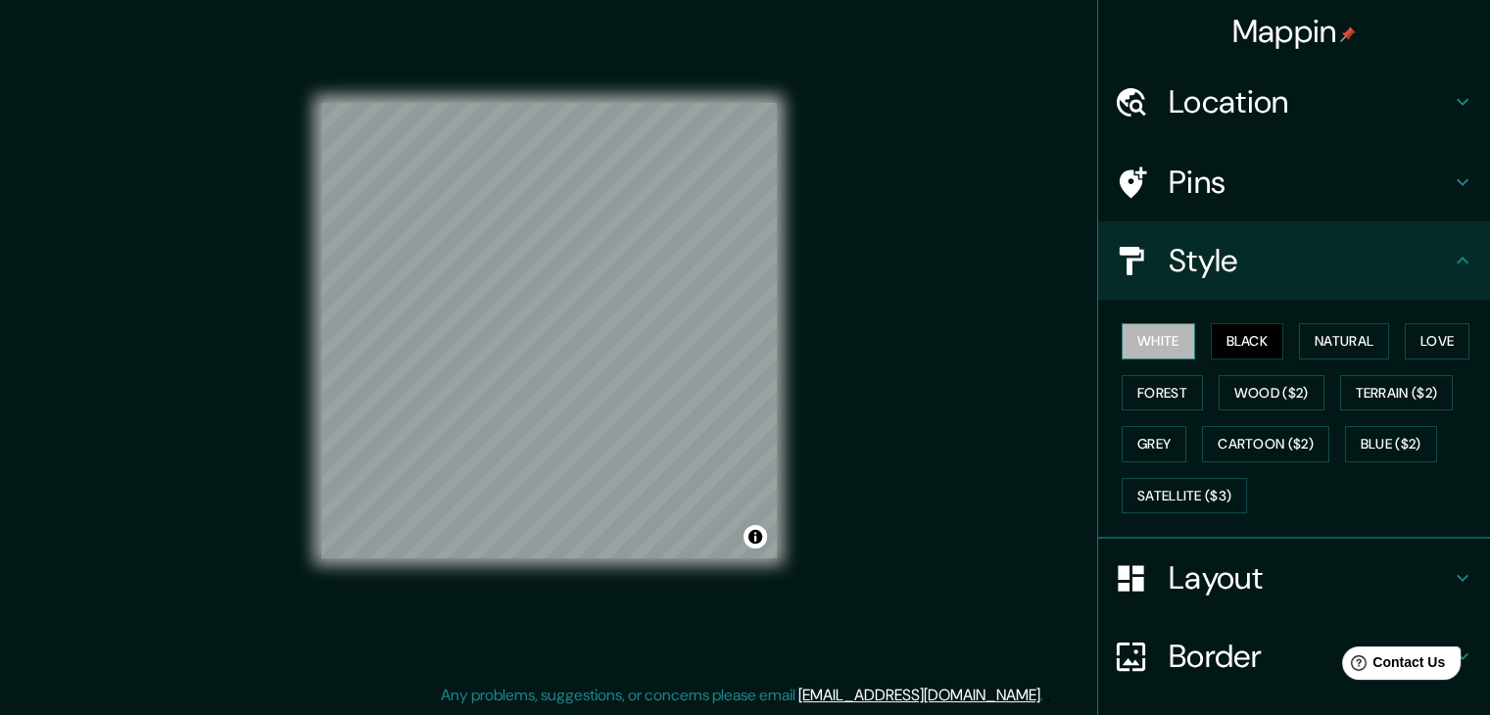
click at [1152, 344] on button "White" at bounding box center [1157, 341] width 73 height 36
click at [1323, 334] on button "Natural" at bounding box center [1344, 341] width 90 height 36
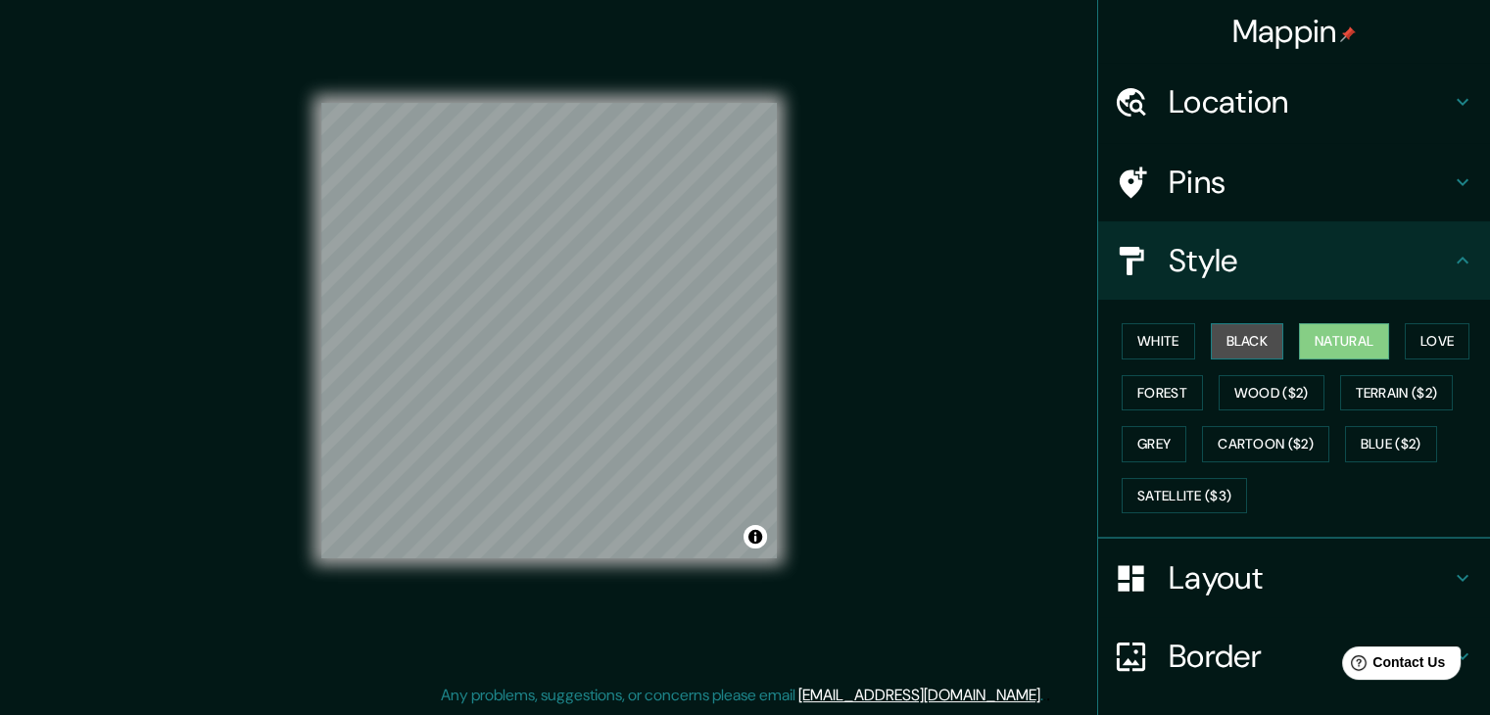
click at [1227, 341] on button "Black" at bounding box center [1247, 341] width 73 height 36
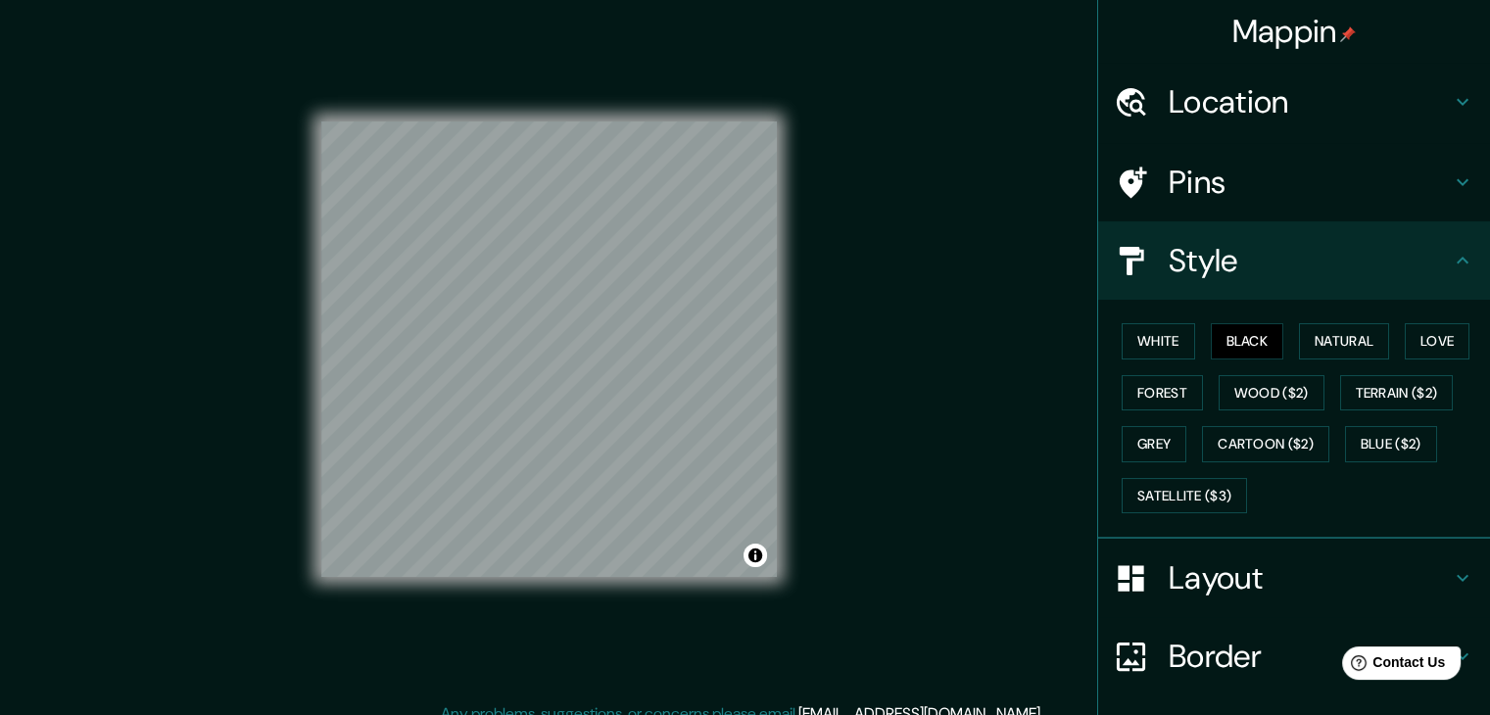
scroll to position [0, 0]
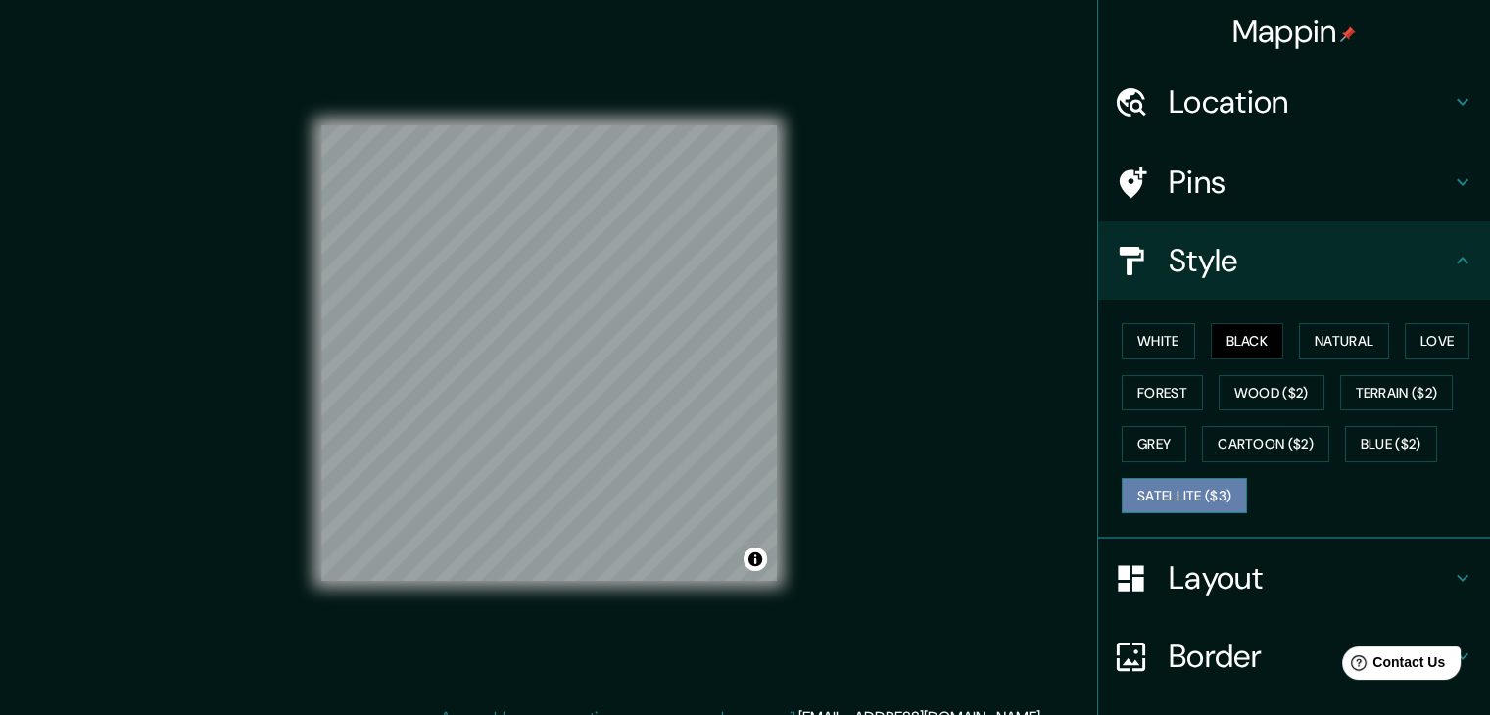
click at [1218, 485] on button "Satellite ($3)" at bounding box center [1183, 496] width 125 height 36
click at [898, 413] on div "Mappin Location [STREET_ADDRESS][GEOGRAPHIC_DATA][PERSON_NAME][US_STATE][STREET…" at bounding box center [745, 369] width 1490 height 738
